Goal: Task Accomplishment & Management: Use online tool/utility

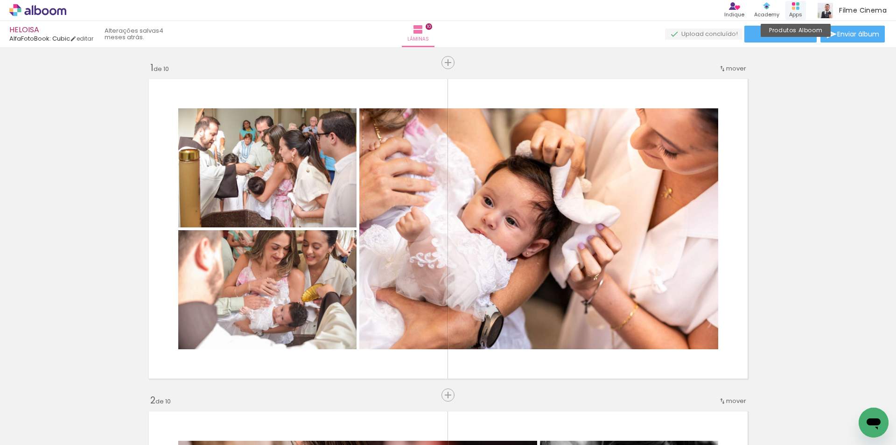
click at [801, 7] on div "Produtos Alboom Apps" at bounding box center [795, 10] width 21 height 19
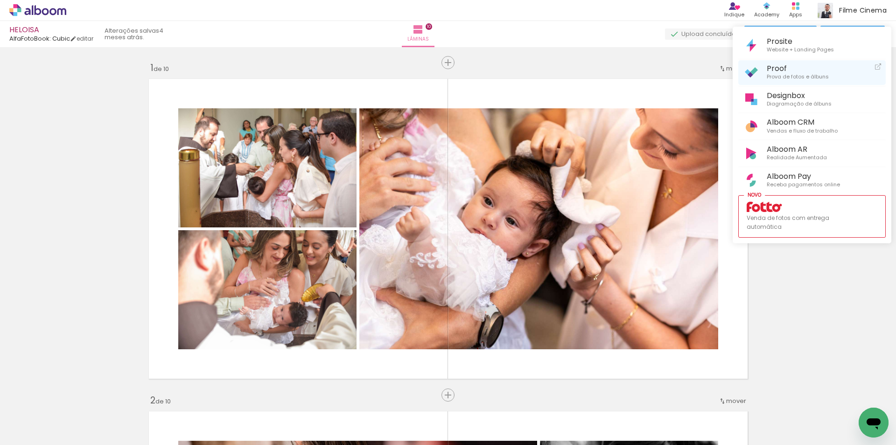
click at [783, 78] on span "Prova de fotos e álbuns" at bounding box center [797, 77] width 62 height 8
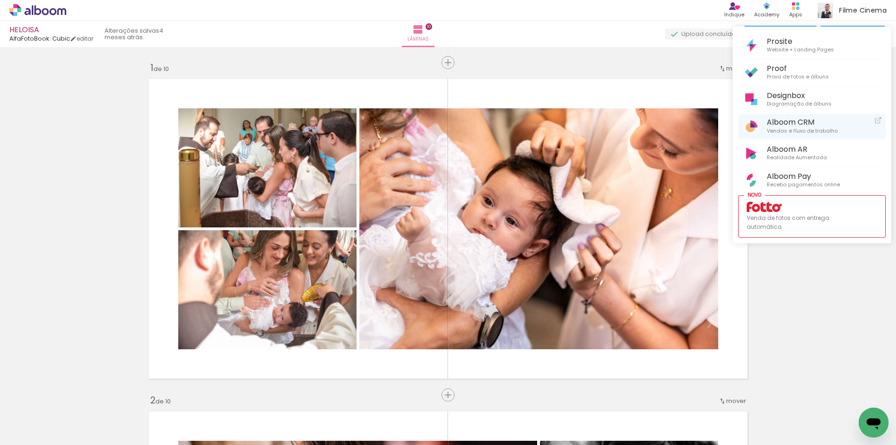
click at [789, 125] on span "Alboom CRM" at bounding box center [801, 122] width 71 height 9
